Goal: Information Seeking & Learning: Learn about a topic

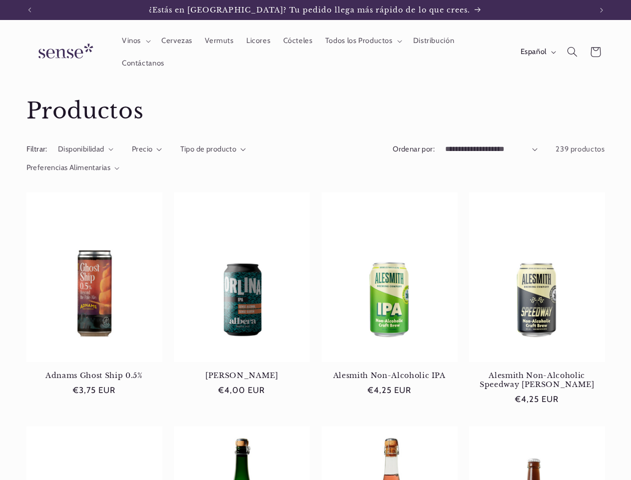
click at [29, 10] on icon "Anuncio anterior" at bounding box center [29, 9] width 3 height 5
click at [602, 10] on icon "Anuncio siguiente" at bounding box center [601, 9] width 3 height 5
click at [135, 41] on span "Vinos" at bounding box center [131, 40] width 19 height 9
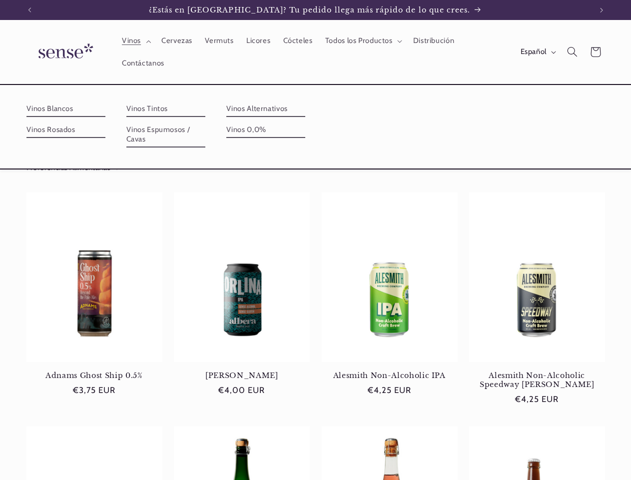
click at [362, 41] on span "Todos los Productos" at bounding box center [358, 40] width 67 height 9
click at [537, 52] on span "Español" at bounding box center [534, 51] width 26 height 11
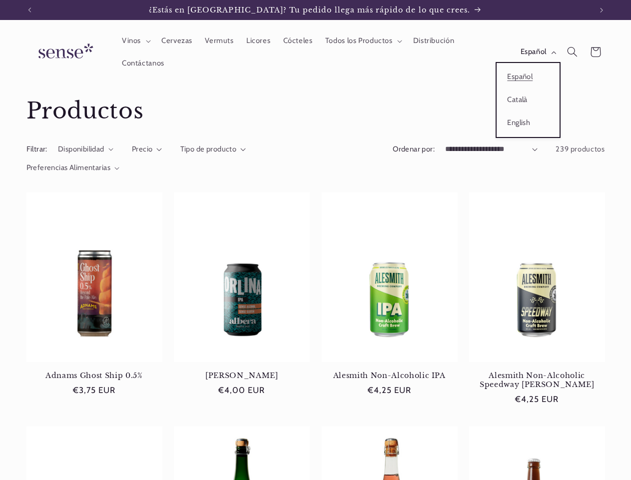
click at [572, 52] on icon "Búsqueda" at bounding box center [572, 51] width 10 height 10
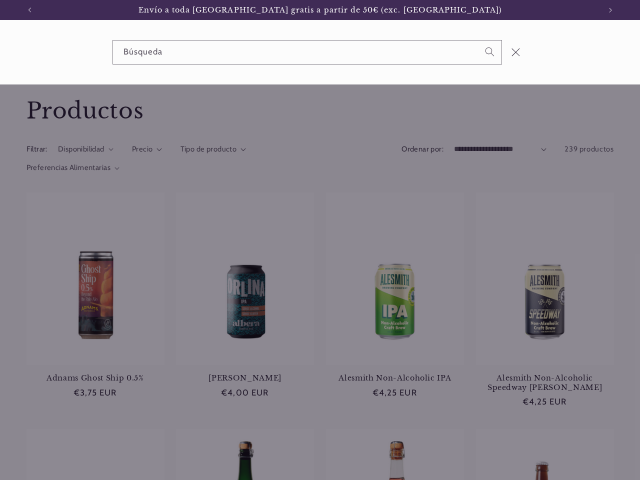
click at [574, 63] on div "Búsqueda" at bounding box center [320, 52] width 640 height 64
click at [0, 52] on div "Búsqueda" at bounding box center [0, 52] width 0 height 0
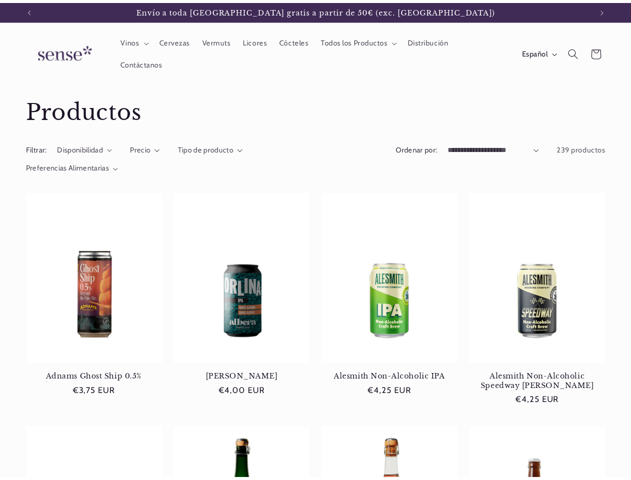
scroll to position [0, 562]
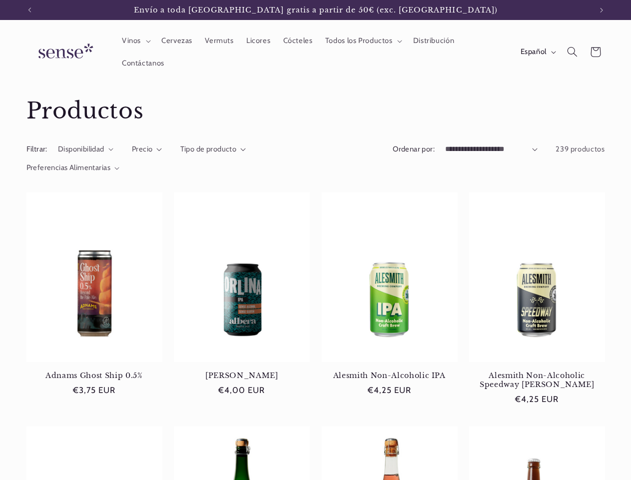
click at [147, 149] on span "Precio" at bounding box center [142, 148] width 21 height 9
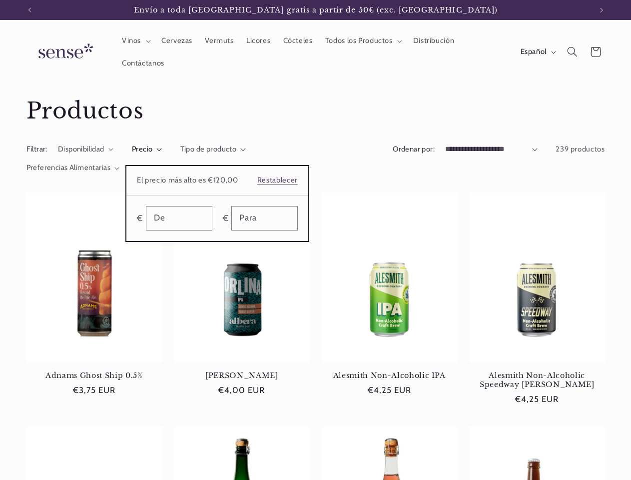
click at [162, 149] on summary "Precio" at bounding box center [147, 149] width 30 height 11
